Goal: Navigation & Orientation: Go to known website

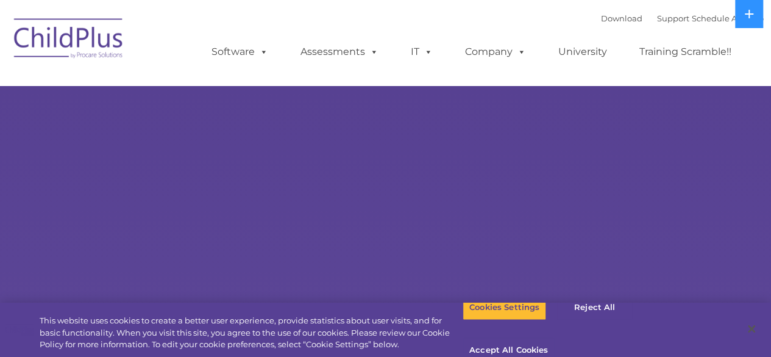
select select "MEDIUM"
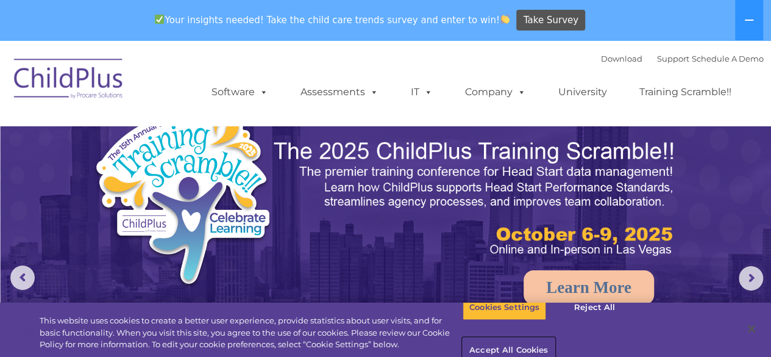
click at [555, 338] on button "Accept All Cookies" at bounding box center [509, 351] width 92 height 26
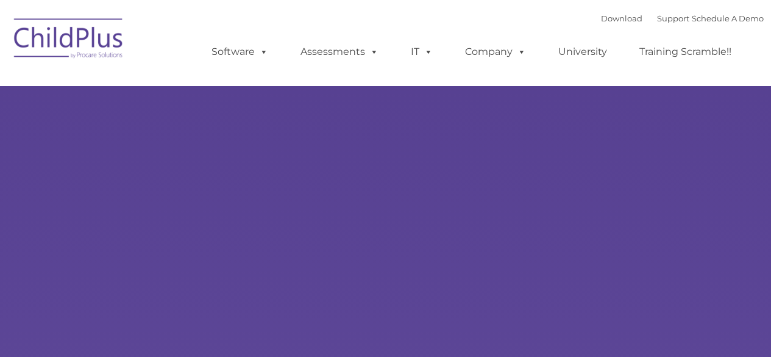
type input ""
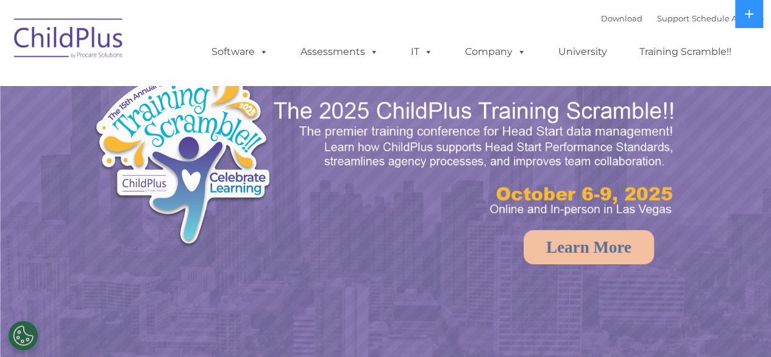
select select "MEDIUM"
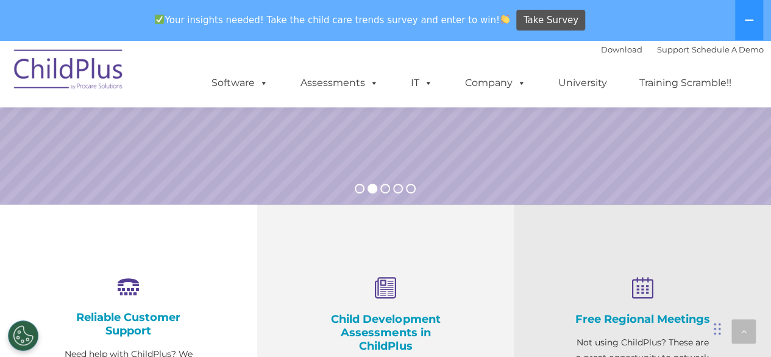
scroll to position [725, 0]
